Goal: Information Seeking & Learning: Learn about a topic

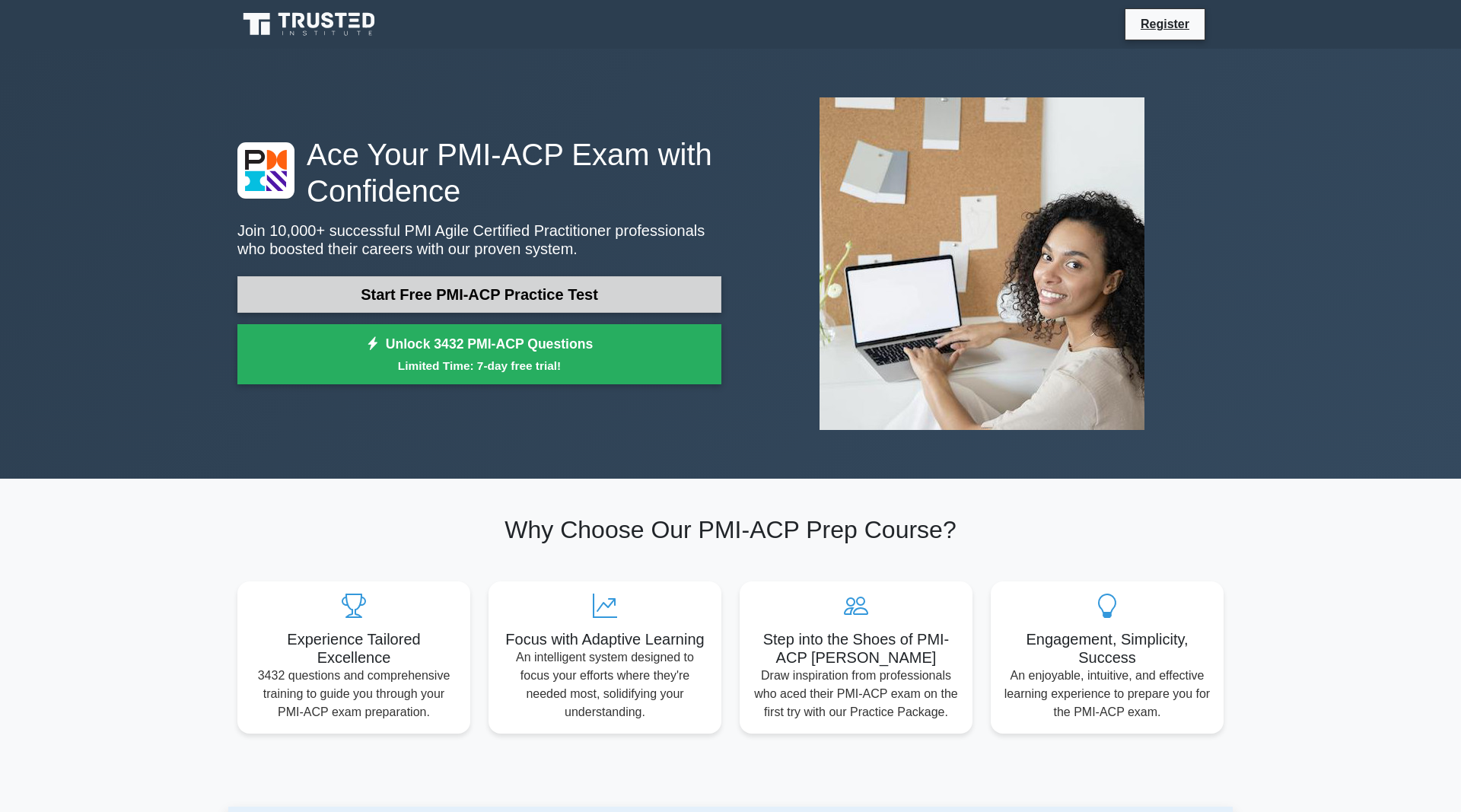
click at [460, 291] on link "Start Free PMI-ACP Practice Test" at bounding box center [479, 294] width 484 height 37
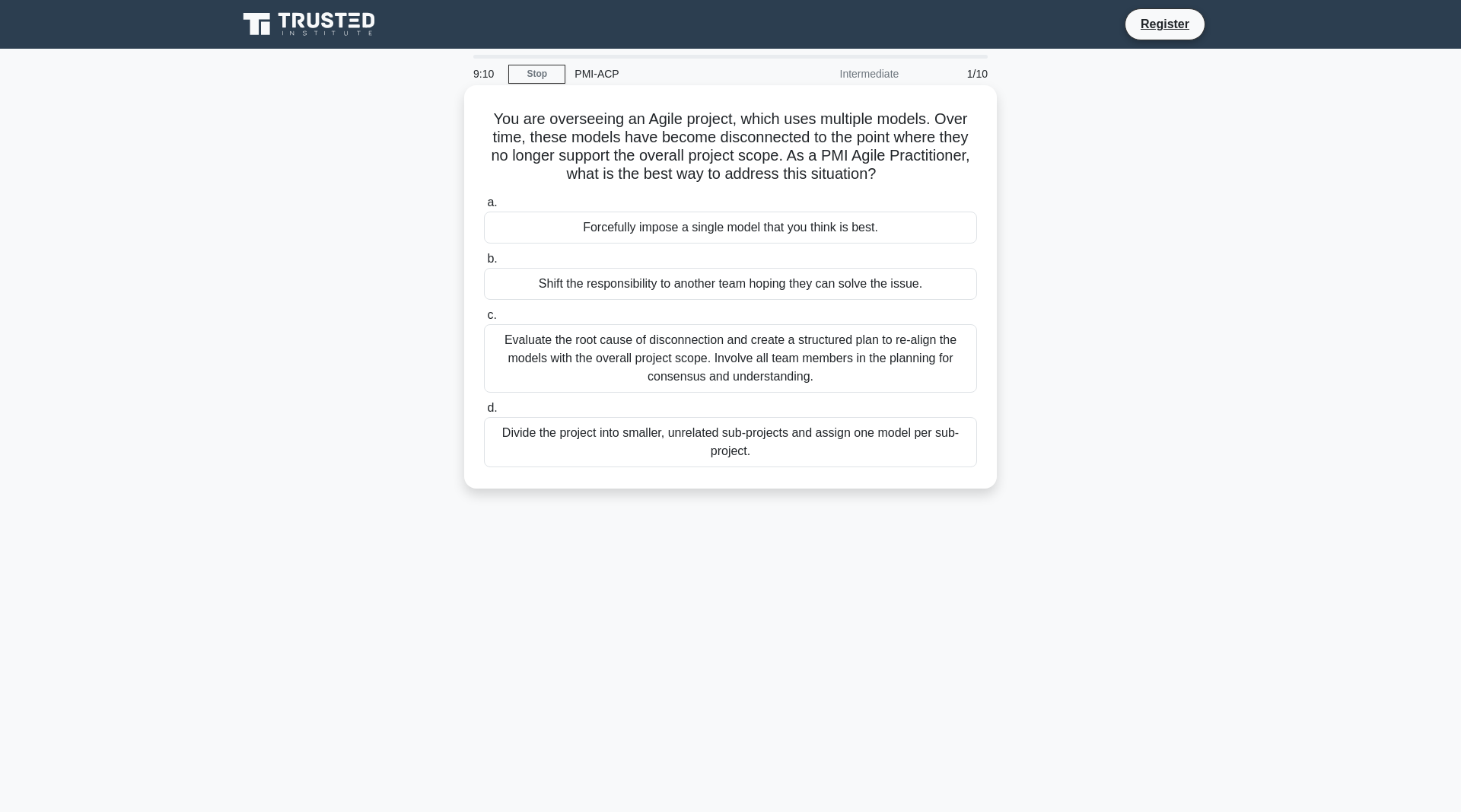
click at [631, 291] on div "Shift the responsibility to another team hoping they can solve the issue." at bounding box center [730, 284] width 493 height 32
click at [484, 264] on input "b. Shift the responsibility to another team hoping they can solve the issue." at bounding box center [484, 258] width 0 height 10
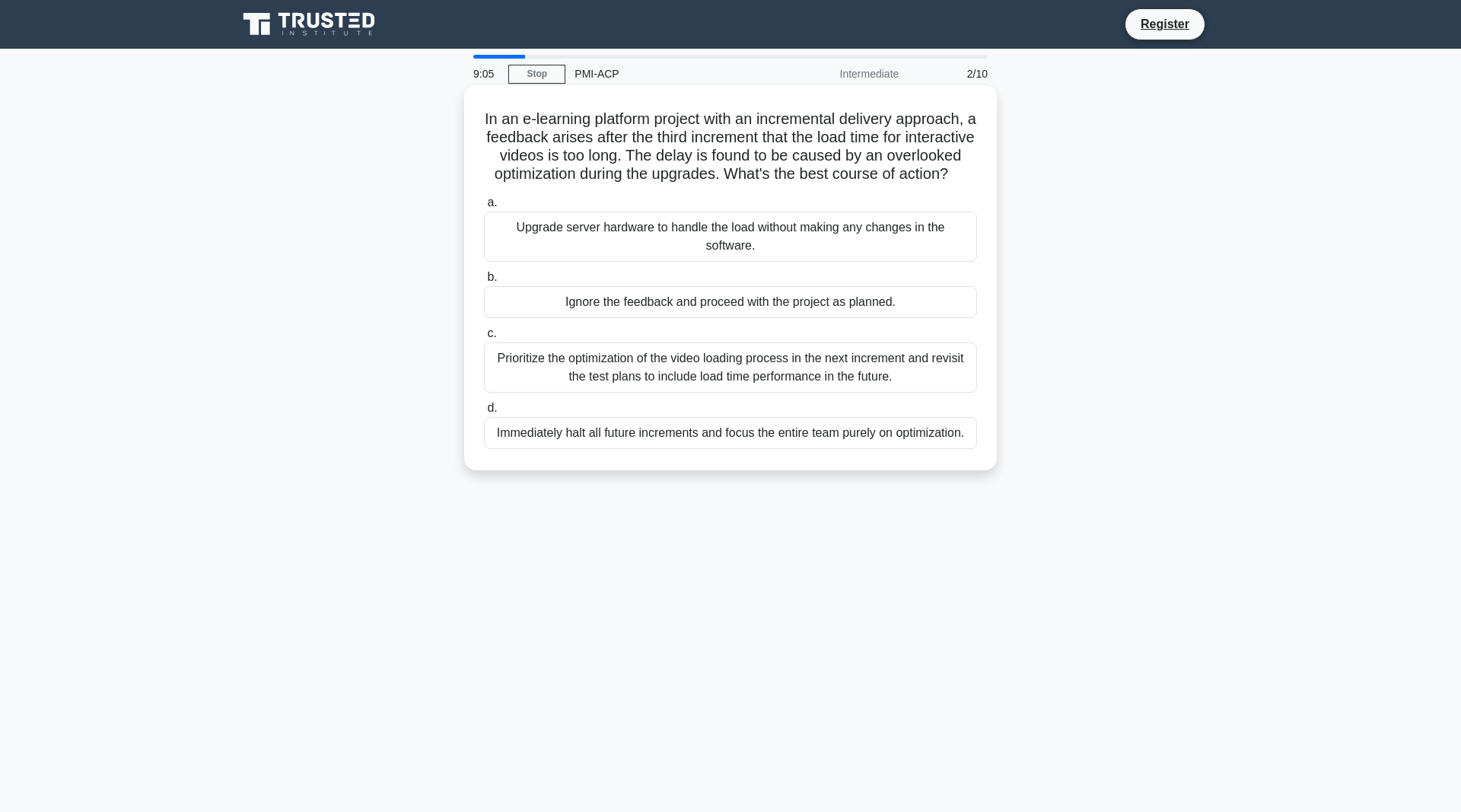
click at [618, 360] on div "Prioritize the optimization of the video loading process in the next increment …" at bounding box center [730, 367] width 493 height 50
click at [484, 338] on input "c. Prioritize the optimization of the video loading process in the next increme…" at bounding box center [484, 334] width 0 height 10
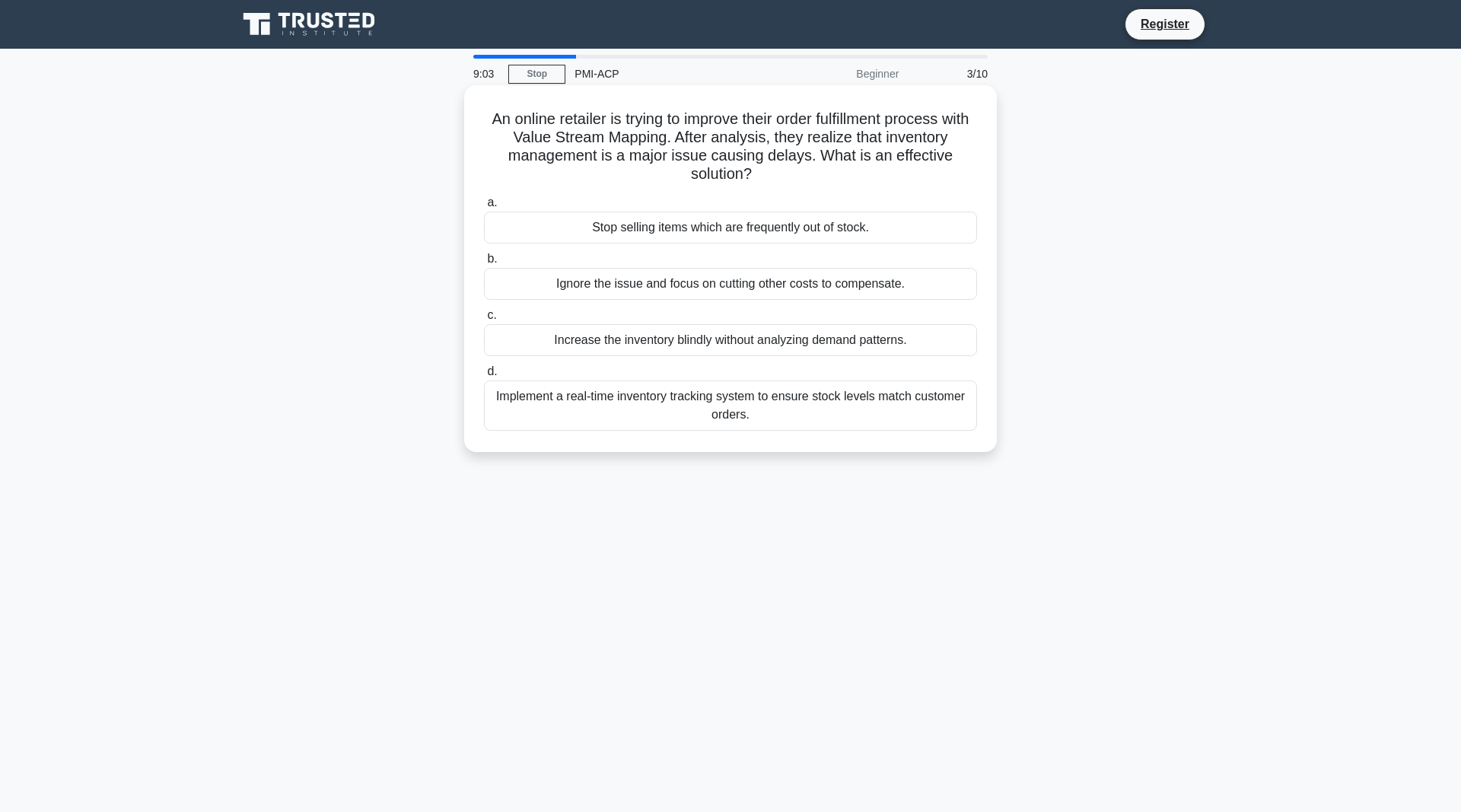
click at [641, 342] on div "Increase the inventory blindly without analyzing demand patterns." at bounding box center [730, 340] width 493 height 32
click at [484, 321] on input "c. Increase the inventory blindly without analyzing demand patterns." at bounding box center [484, 315] width 0 height 10
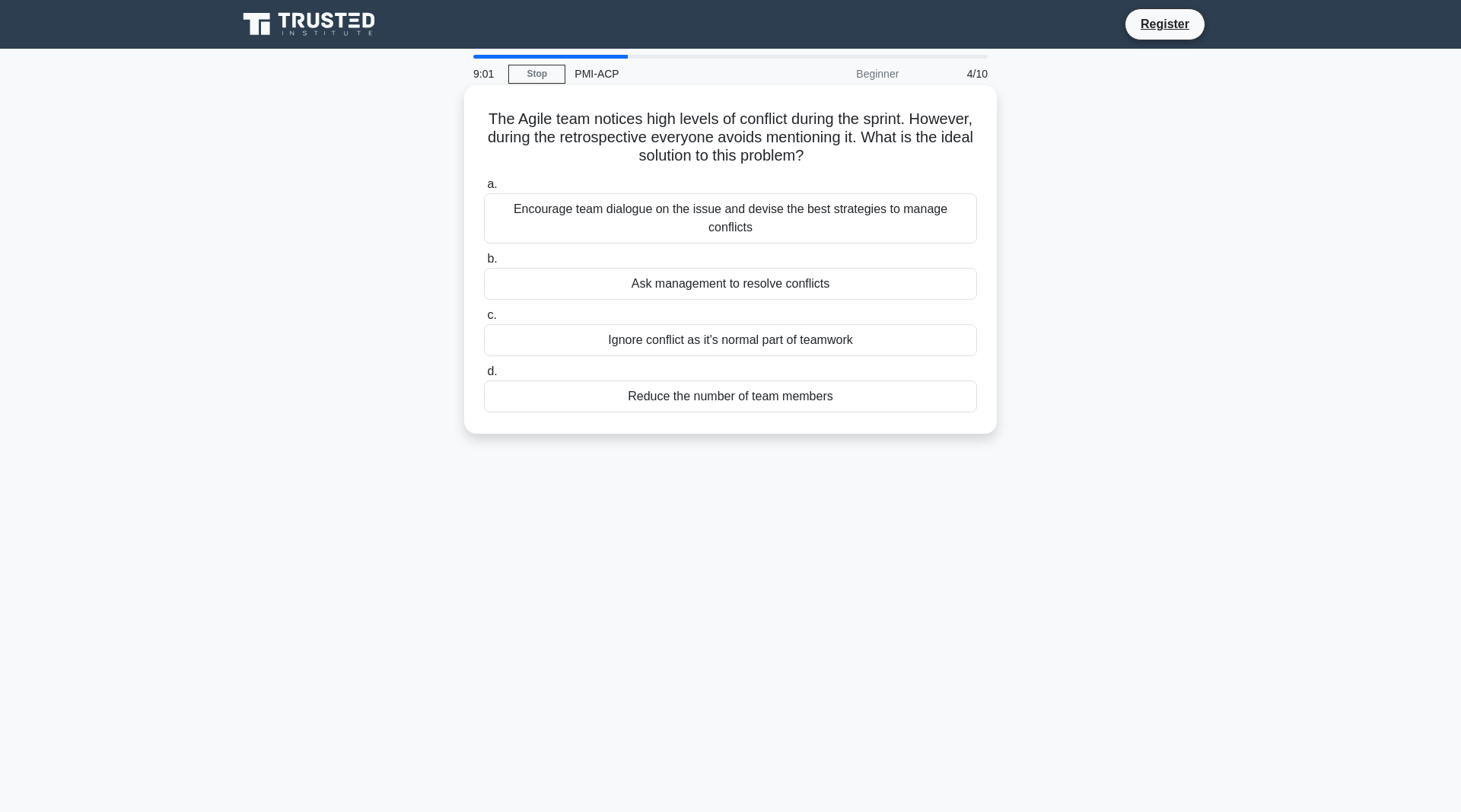
click at [681, 270] on div "Ask management to resolve conflicts" at bounding box center [730, 284] width 493 height 32
click at [484, 264] on input "b. Ask management to resolve conflicts" at bounding box center [484, 258] width 0 height 10
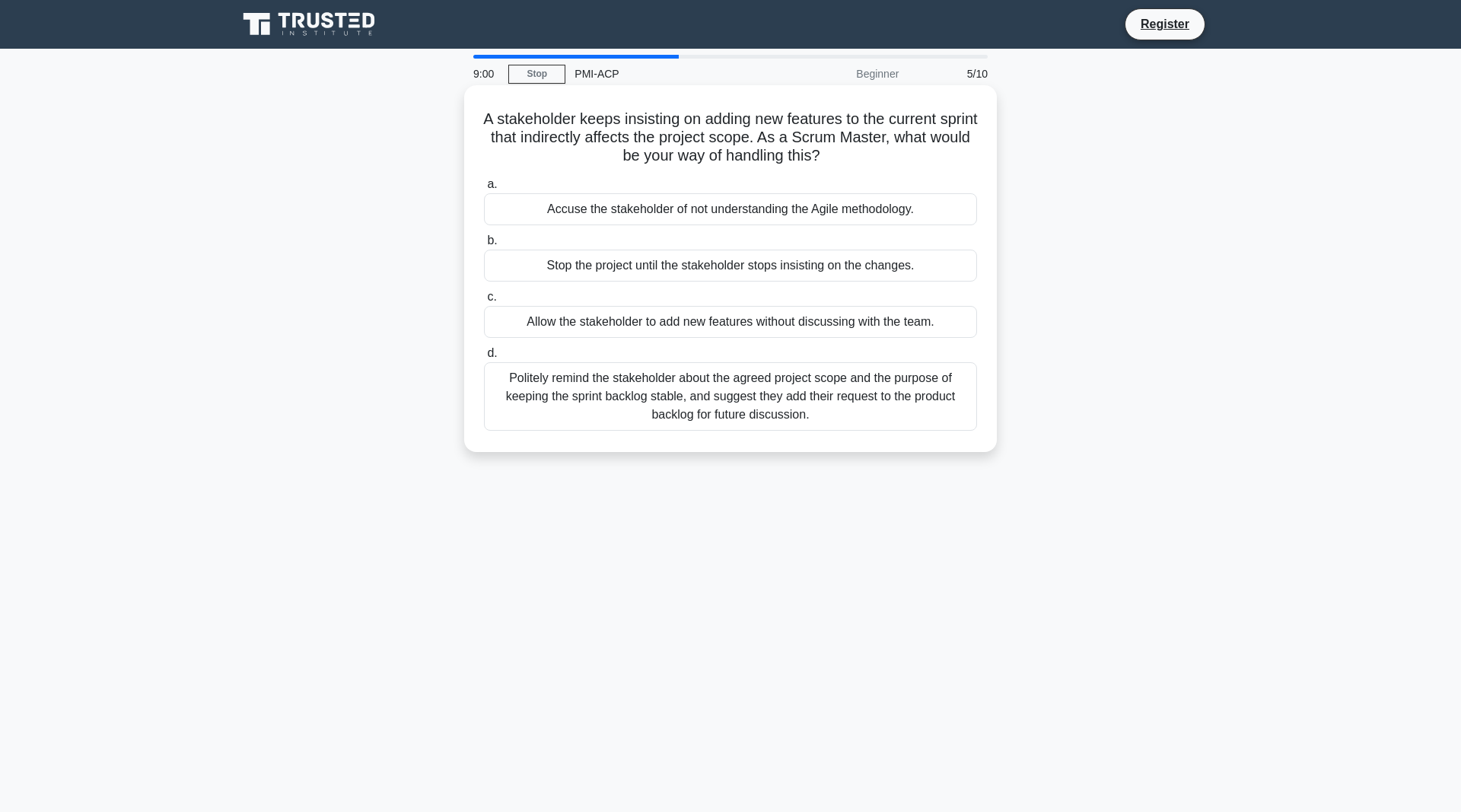
click at [666, 327] on div "Allow the stakeholder to add new features without discussing with the team." at bounding box center [730, 322] width 493 height 32
click at [484, 302] on input "c. Allow the stakeholder to add new features without discussing with the team." at bounding box center [484, 297] width 0 height 10
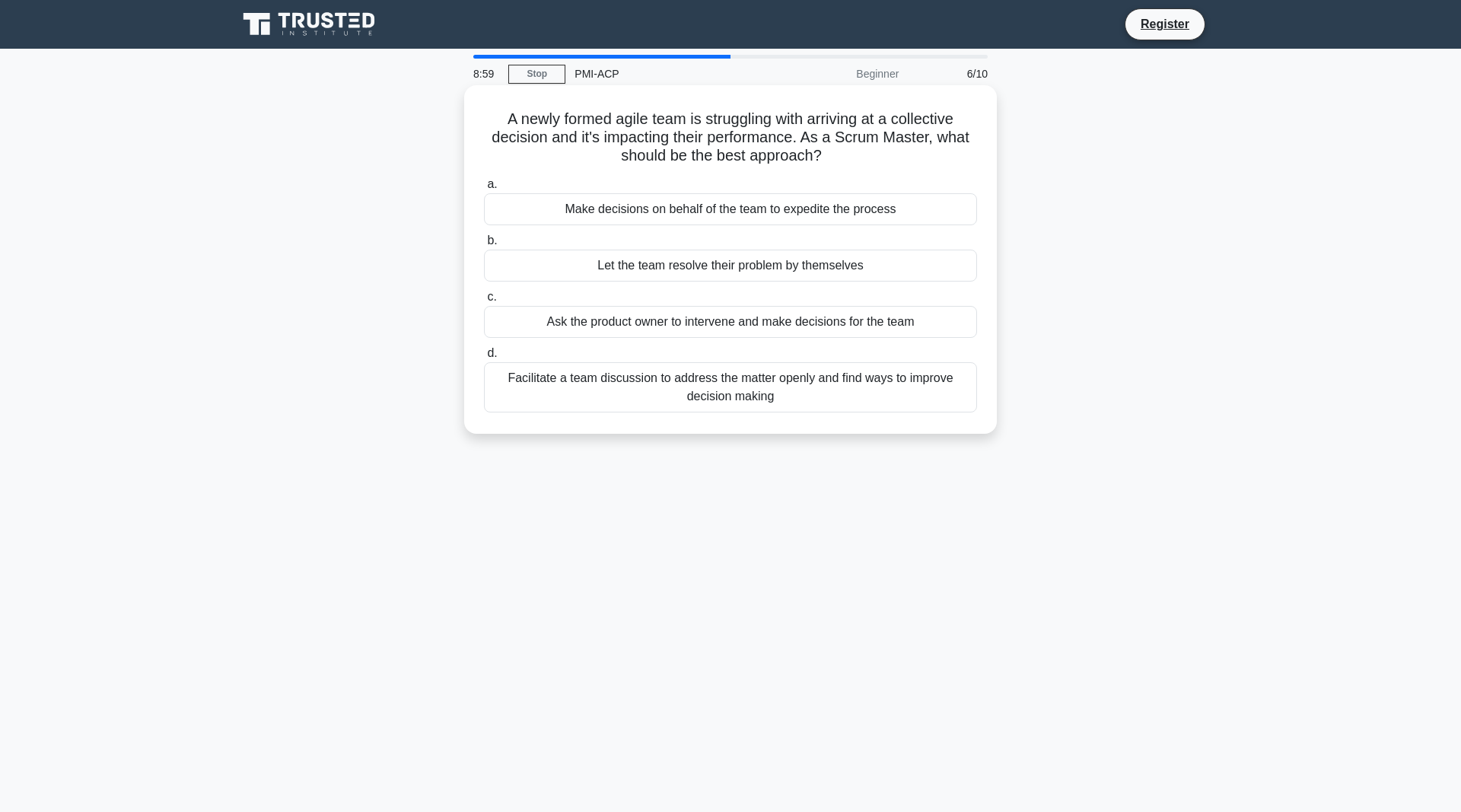
click at [722, 265] on div "Let the team resolve their problem by themselves" at bounding box center [730, 265] width 493 height 32
click at [484, 245] on input "b. Let the team resolve their problem by themselves" at bounding box center [484, 241] width 0 height 10
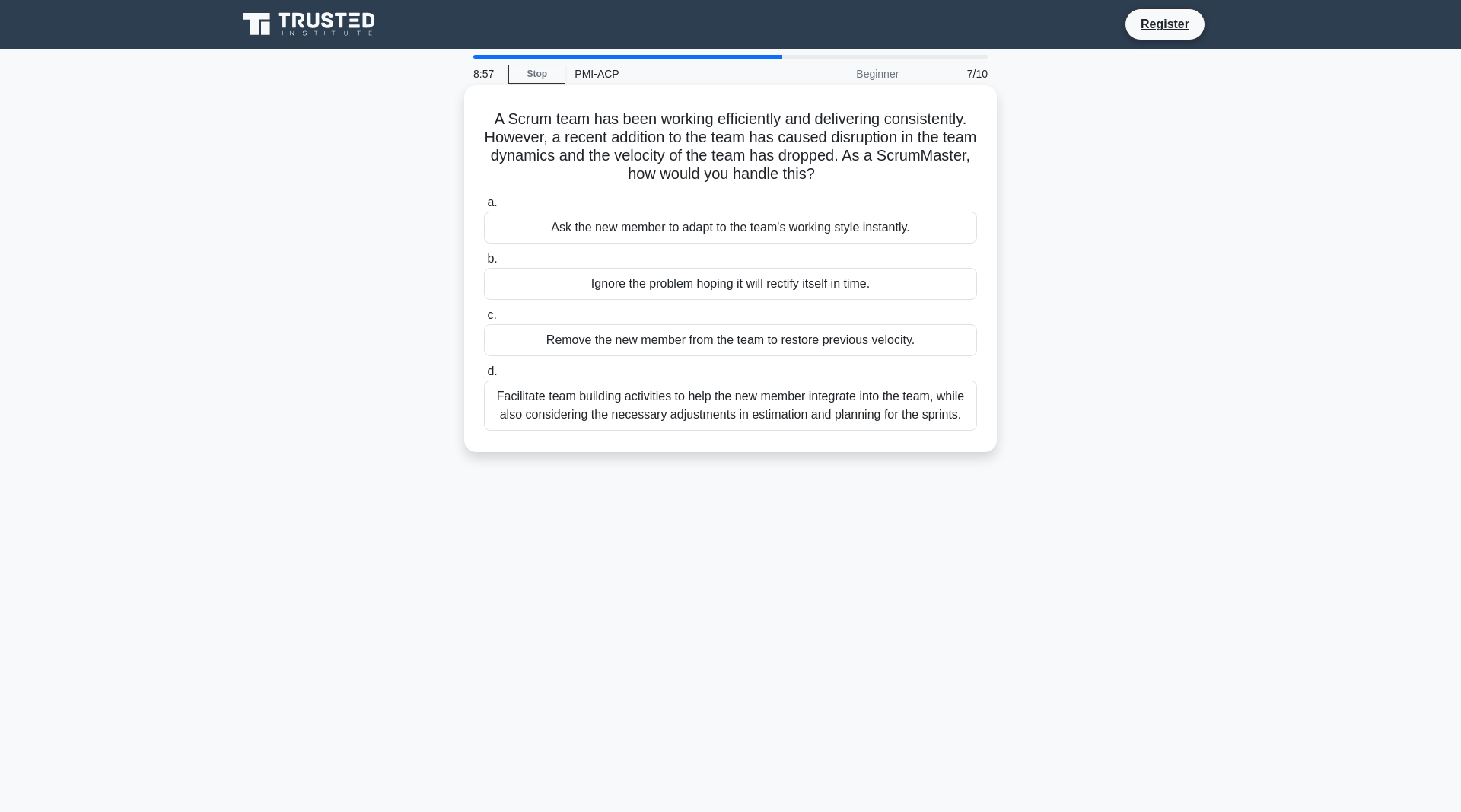
click at [695, 293] on div "Ignore the problem hoping it will rectify itself in time." at bounding box center [730, 284] width 493 height 32
click at [484, 264] on input "b. Ignore the problem hoping it will rectify itself in time." at bounding box center [484, 258] width 0 height 10
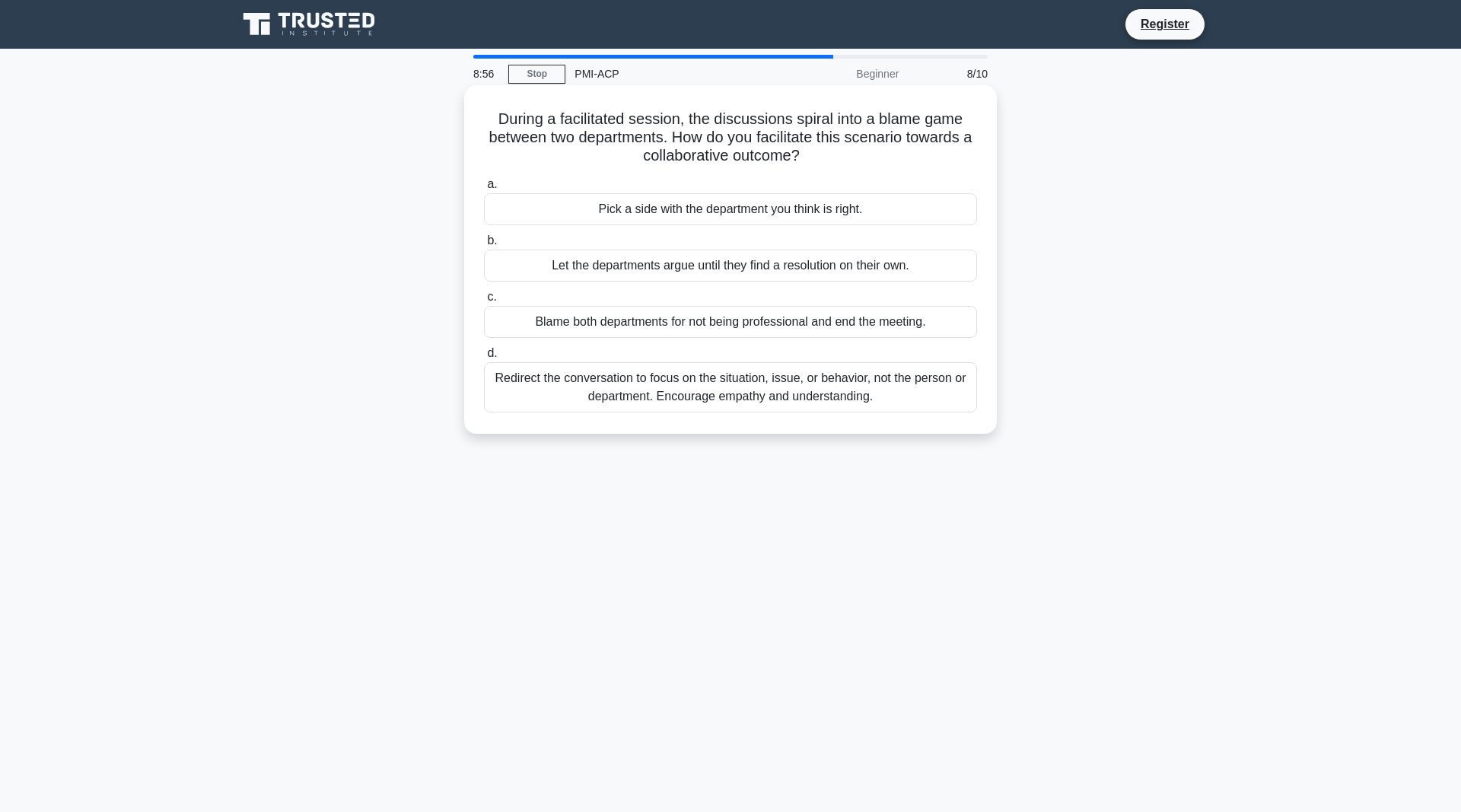
click at [710, 350] on label "d. Redirect the conversation to focus on the situation, issue, or behavior, not…" at bounding box center [730, 377] width 493 height 68
click at [484, 350] on input "d. Redirect the conversation to focus on the situation, issue, or behavior, not…" at bounding box center [484, 353] width 0 height 10
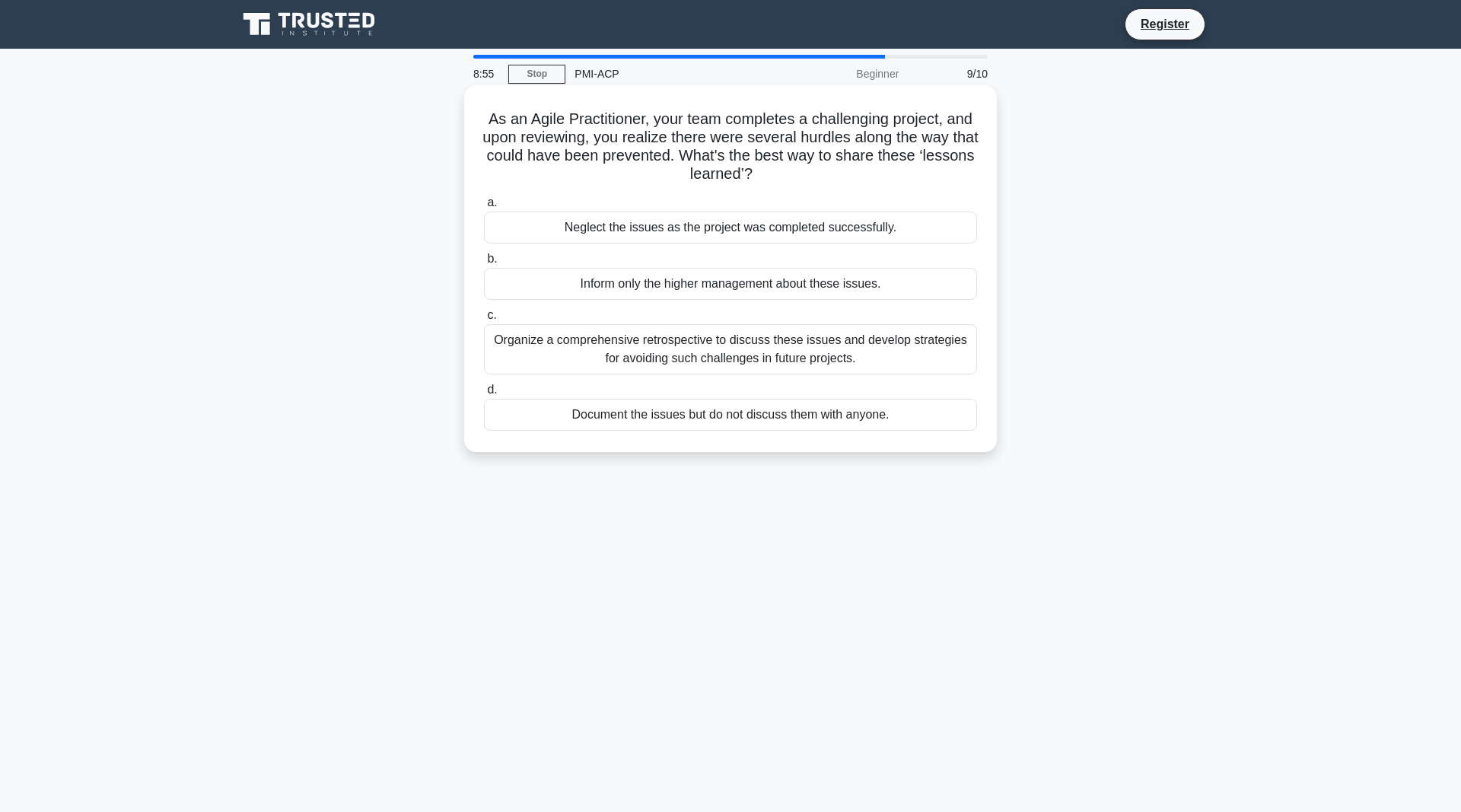
click at [736, 233] on div "Neglect the issues as the project was completed successfully." at bounding box center [730, 228] width 493 height 32
click at [484, 208] on input "a. Neglect the issues as the project was completed successfully." at bounding box center [484, 202] width 0 height 10
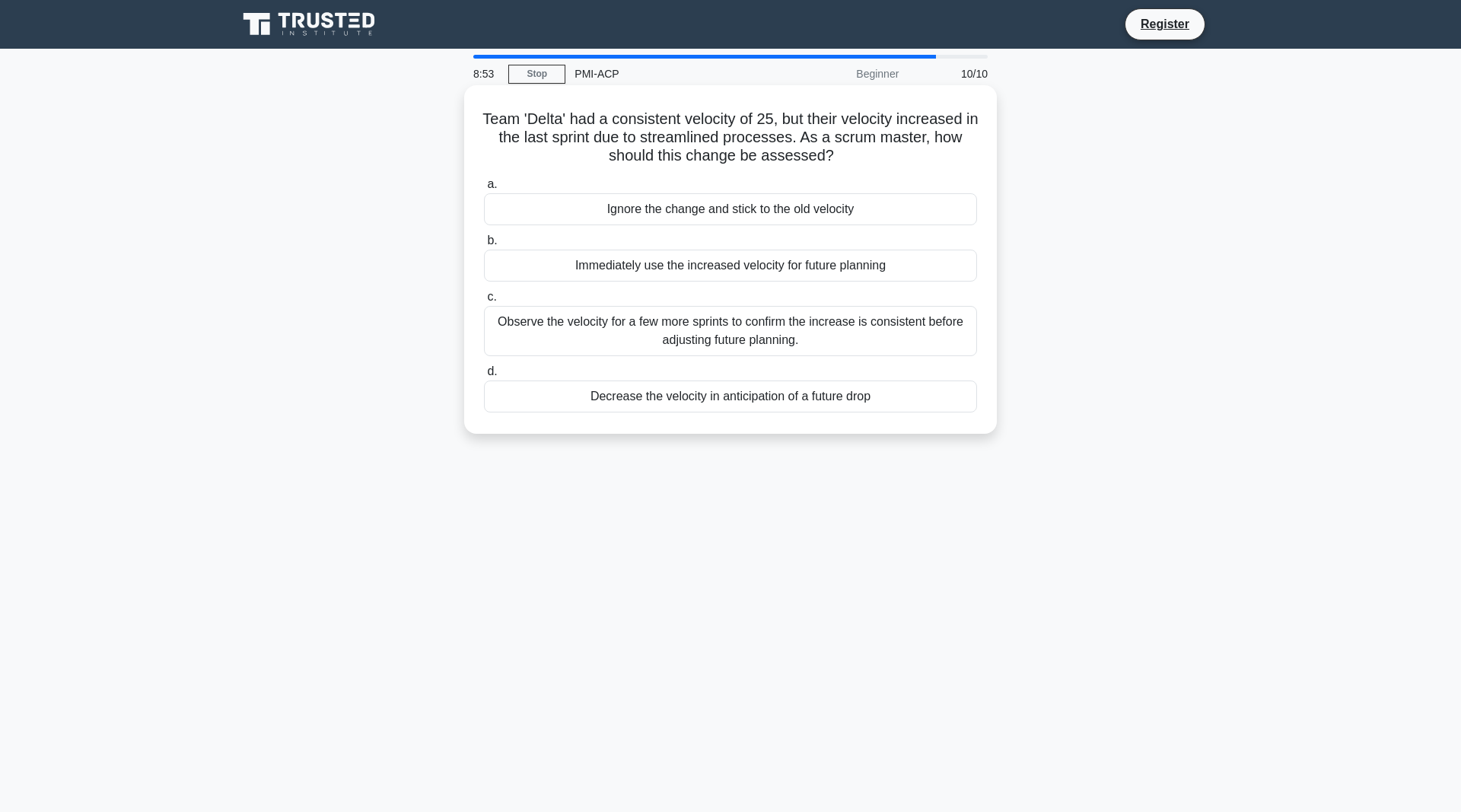
click at [676, 330] on div "Observe the velocity for a few more sprints to confirm the increase is consiste…" at bounding box center [730, 330] width 493 height 50
click at [484, 302] on input "c. Observe the velocity for a few more sprints to confirm the increase is consi…" at bounding box center [484, 297] width 0 height 10
